Goal: Navigation & Orientation: Find specific page/section

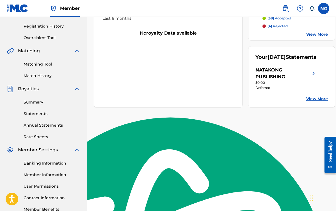
scroll to position [103, 0]
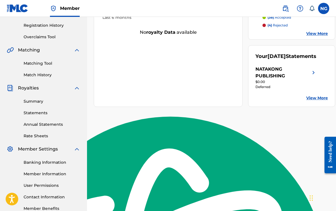
click at [41, 113] on link "Statements" at bounding box center [52, 113] width 57 height 6
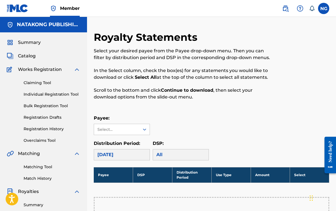
click at [65, 22] on h5 "NATAKONG PUBLISHING" at bounding box center [48, 24] width 63 height 6
click at [63, 8] on span "Member" at bounding box center [70, 8] width 20 height 6
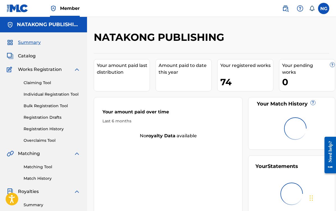
click at [21, 6] on img at bounding box center [18, 8] width 22 height 8
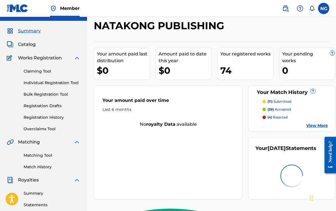
scroll to position [12, 0]
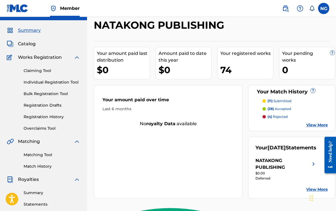
click at [321, 8] on label at bounding box center [323, 8] width 11 height 11
click at [324, 8] on input "NG [PERSON_NAME] [EMAIL_ADDRESS][DOMAIN_NAME] Notification Preferences Profile …" at bounding box center [324, 8] width 0 height 0
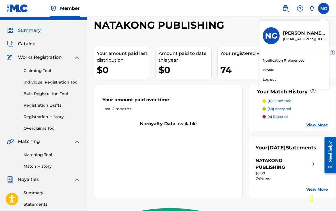
click at [271, 80] on p "Log out" at bounding box center [269, 79] width 13 height 5
click at [324, 8] on input "NG [PERSON_NAME] [EMAIL_ADDRESS][DOMAIN_NAME] Notification Preferences Profile …" at bounding box center [324, 8] width 0 height 0
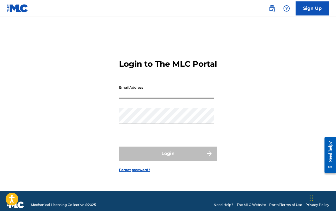
click at [192, 95] on input "Email Address" at bounding box center [166, 90] width 95 height 16
type input "[PERSON_NAME][EMAIL_ADDRESS][DOMAIN_NAME]"
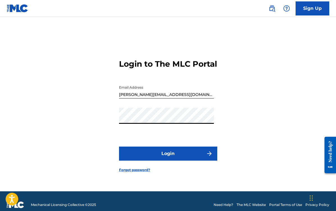
click at [177, 170] on form "Login to The MLC Portal Email Address [EMAIL_ADDRESS][DOMAIN_NAME] Password Log…" at bounding box center [168, 111] width 98 height 160
click at [178, 165] on form "Login to The MLC Portal Email Address [EMAIL_ADDRESS][DOMAIN_NAME] Password Log…" at bounding box center [168, 111] width 98 height 160
click at [178, 160] on button "Login" at bounding box center [168, 153] width 98 height 14
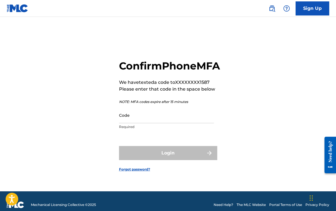
click at [137, 123] on input "Code" at bounding box center [166, 115] width 95 height 16
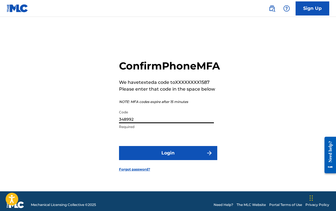
type input "348992"
click at [119, 146] on button "Login" at bounding box center [168, 153] width 98 height 14
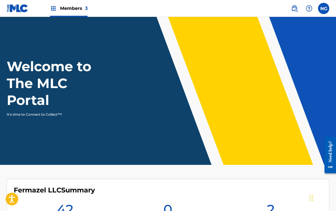
click at [19, 15] on link at bounding box center [18, 8] width 22 height 17
click at [69, 10] on span "Members 3" at bounding box center [74, 8] width 28 height 6
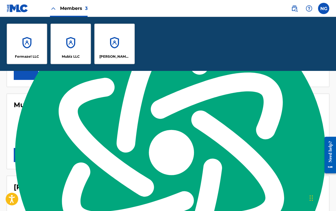
scroll to position [171, 0]
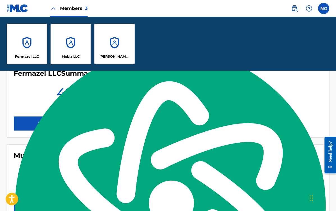
click at [49, 123] on link "View Member" at bounding box center [54, 123] width 81 height 14
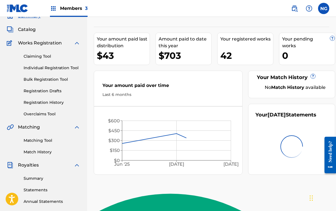
scroll to position [2, 0]
